Goal: Task Accomplishment & Management: Manage account settings

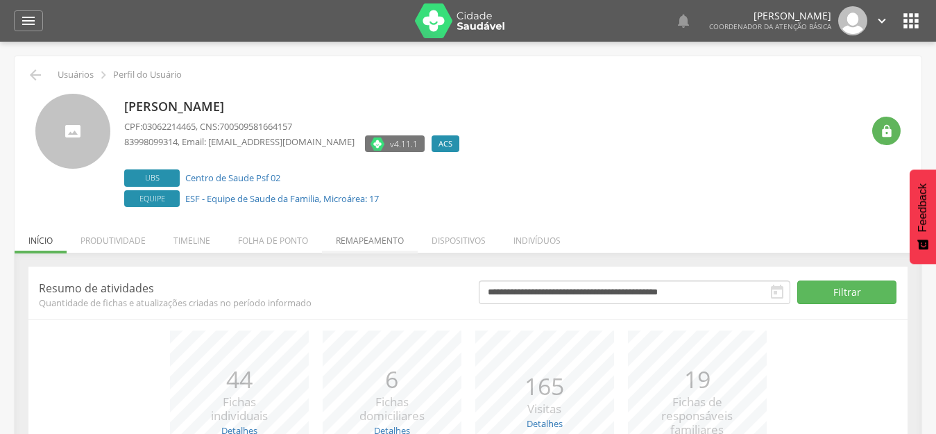
click at [370, 242] on li "Remapeamento" at bounding box center [370, 237] width 96 height 33
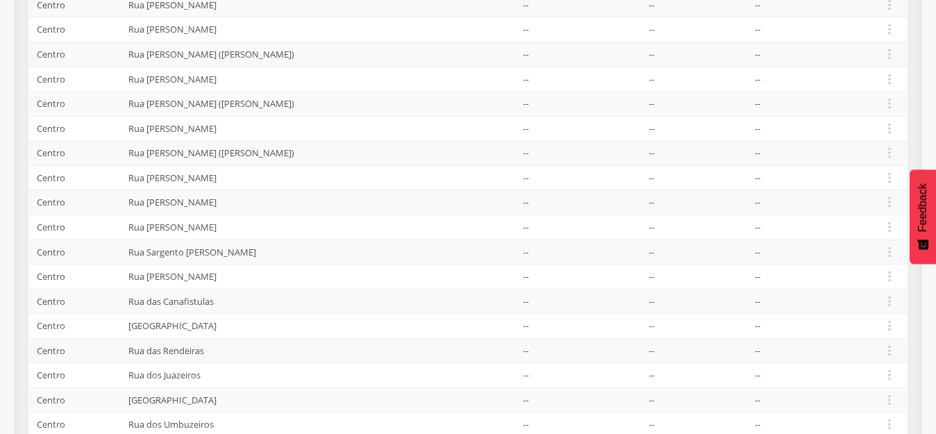
scroll to position [398, 0]
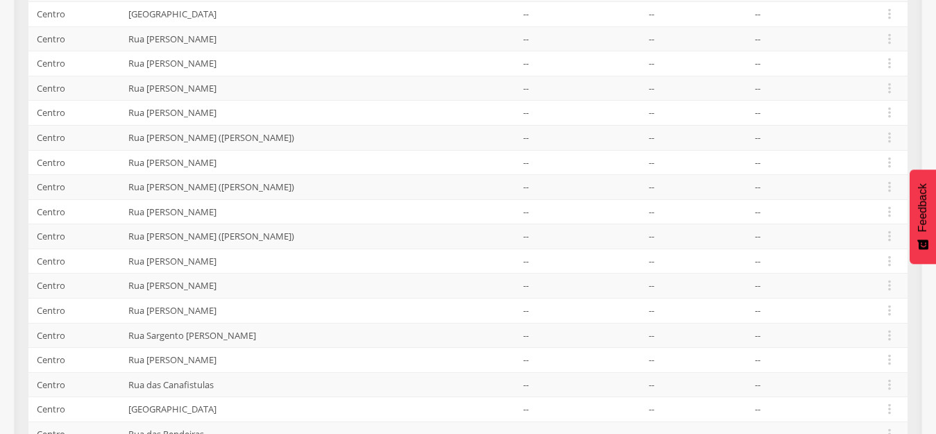
drag, startPoint x: 246, startPoint y: 162, endPoint x: 32, endPoint y: 169, distance: 213.8
click at [32, 169] on tr "[GEOGRAPHIC_DATA][PERSON_NAME] -- -- --  Editar Alocar famílias Desalocar famí…" at bounding box center [467, 162] width 879 height 25
drag, startPoint x: 664, startPoint y: 168, endPoint x: 31, endPoint y: 167, distance: 633.4
click at [31, 167] on tr "[GEOGRAPHIC_DATA][PERSON_NAME] -- -- --  Editar Alocar famílias Desalocar famí…" at bounding box center [467, 162] width 879 height 25
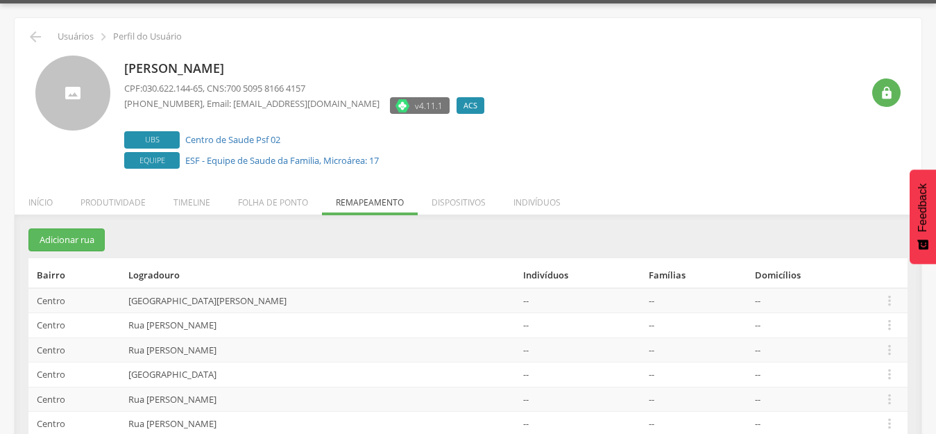
scroll to position [0, 0]
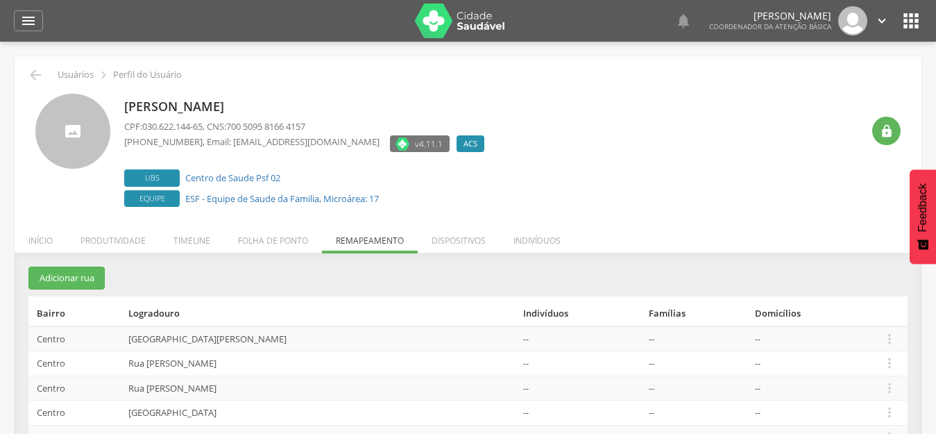
click at [623, 164] on div "[PERSON_NAME] CPF: 030.622.144-65 , CNS: 700 5095 8166 4157 [PHONE_NUMBER] , Em…" at bounding box center [492, 152] width 737 height 117
click at [713, 176] on div "[PERSON_NAME] CPF: 030.622.144-65 , CNS: 700 5095 8166 4157 [PHONE_NUMBER] , Em…" at bounding box center [492, 152] width 737 height 117
click at [645, 157] on div "[PERSON_NAME] CPF: 030.622.144-65 , CNS: 700 5095 8166 4157 [PHONE_NUMBER] , Em…" at bounding box center [492, 152] width 737 height 117
click at [618, 187] on div "[PERSON_NAME] CPF: 030.622.144-65 , CNS: 700 5095 8166 4157 [PHONE_NUMBER] , Em…" at bounding box center [492, 152] width 737 height 117
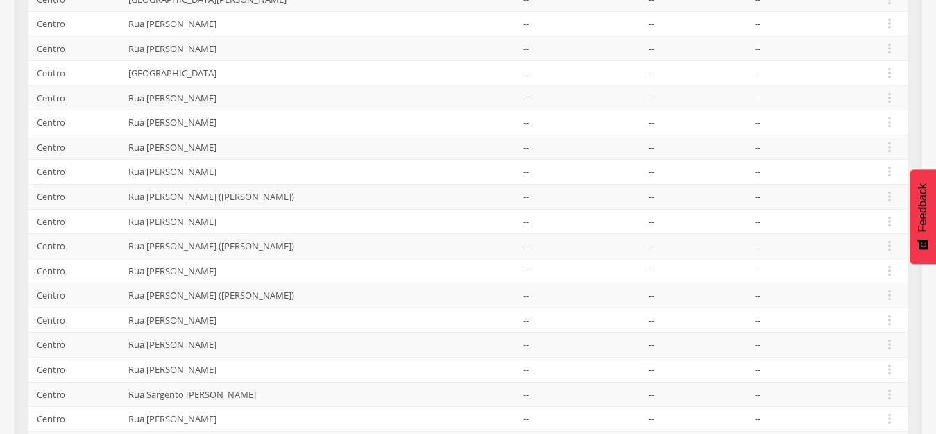
scroll to position [347, 0]
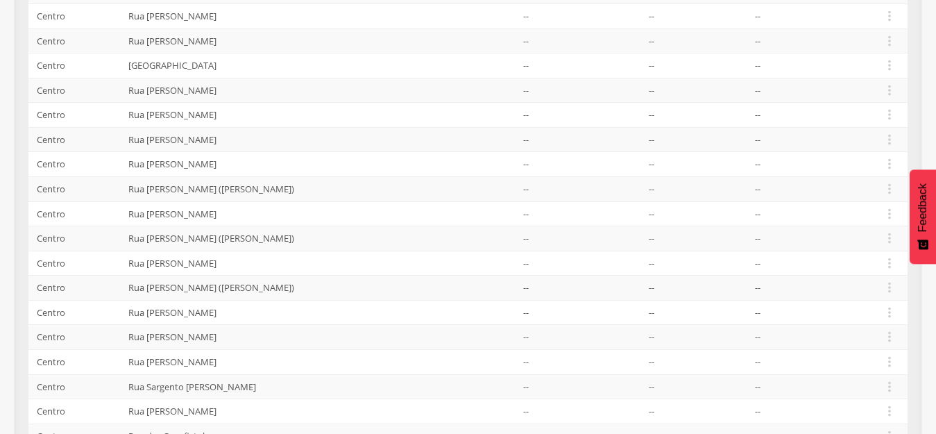
drag, startPoint x: 251, startPoint y: 214, endPoint x: 27, endPoint y: 217, distance: 224.1
click at [27, 217] on div "**********" at bounding box center [468, 306] width 907 height 773
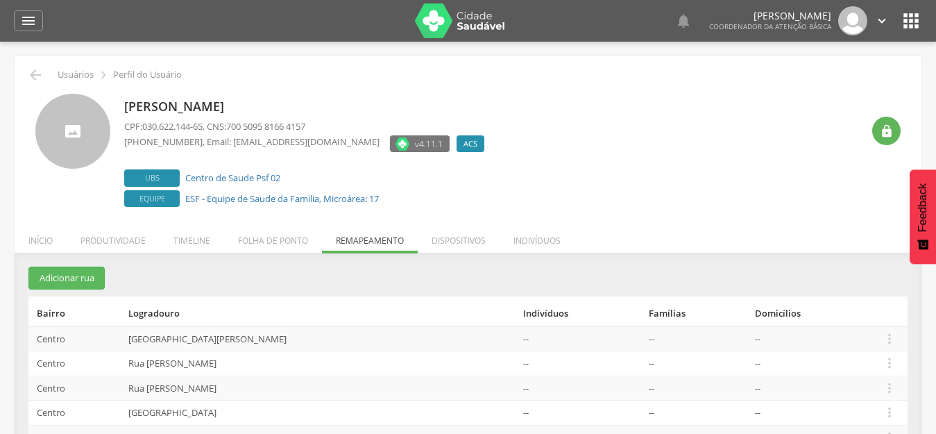
click at [624, 201] on div "[PERSON_NAME] CPF: 030.622.144-65 , CNS: 700 5095 8166 4157 [PHONE_NUMBER] , Em…" at bounding box center [492, 152] width 737 height 117
click at [906, 32] on div "  Lorem ipsum dolor sit amet, sed do eiusmod tempor incididunt ut labore et d…" at bounding box center [489, 21] width 865 height 42
click at [910, 19] on icon "" at bounding box center [911, 21] width 22 height 22
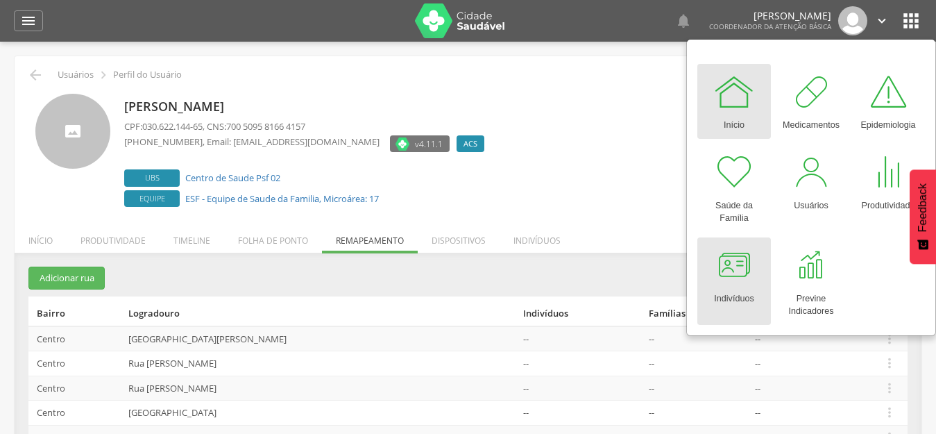
click at [744, 280] on div at bounding box center [734, 265] width 42 height 42
